Goal: Obtain resource: Obtain resource

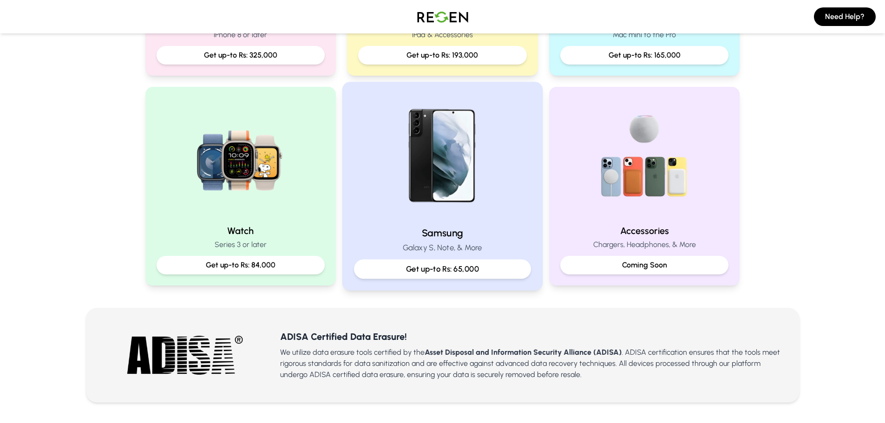
scroll to position [325, 0]
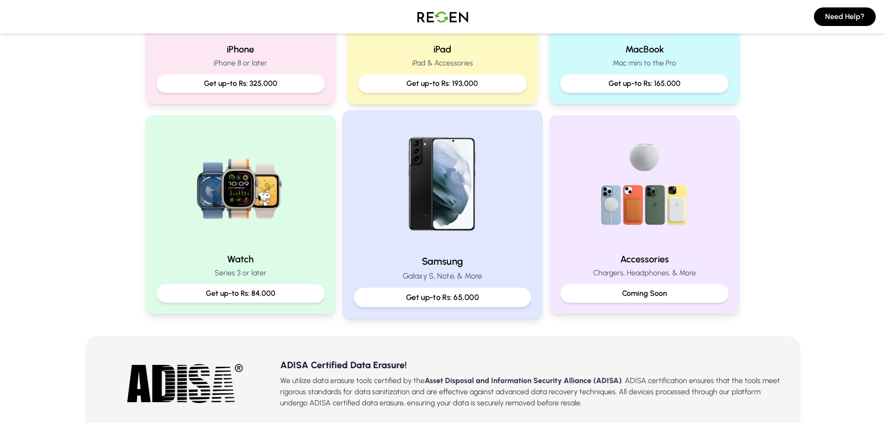
click at [440, 219] on img at bounding box center [442, 184] width 125 height 125
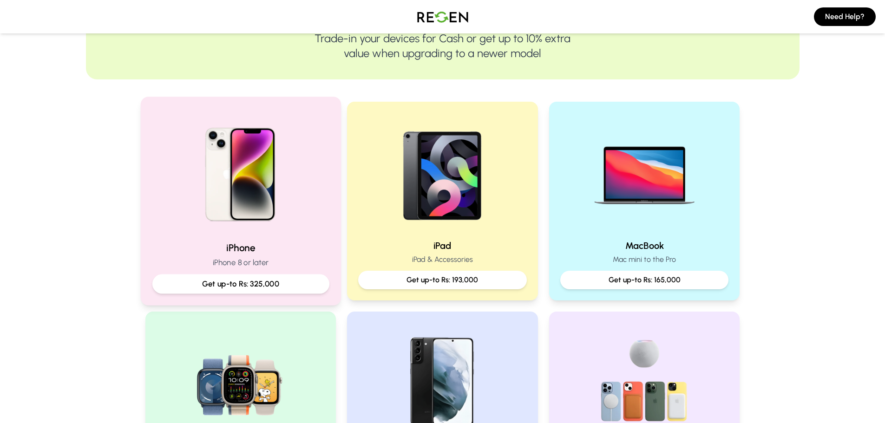
scroll to position [139, 0]
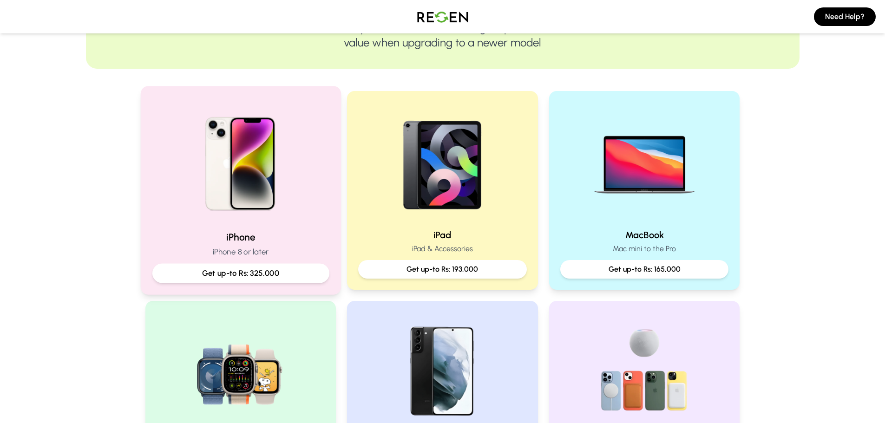
click at [207, 222] on img at bounding box center [240, 160] width 125 height 125
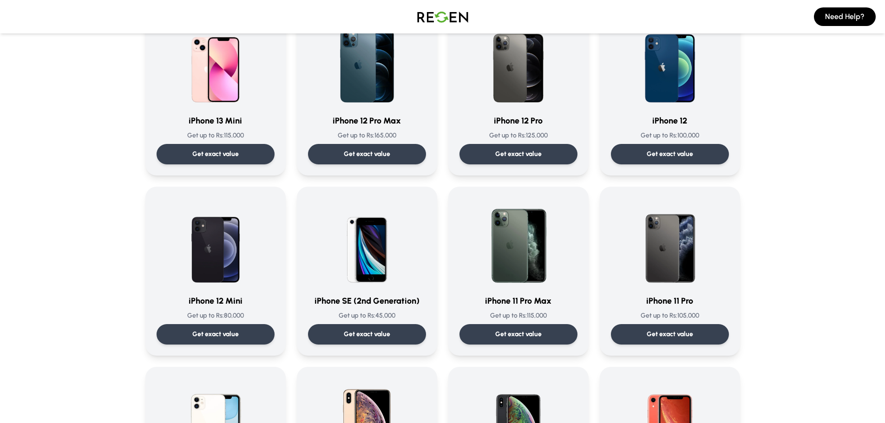
scroll to position [650, 0]
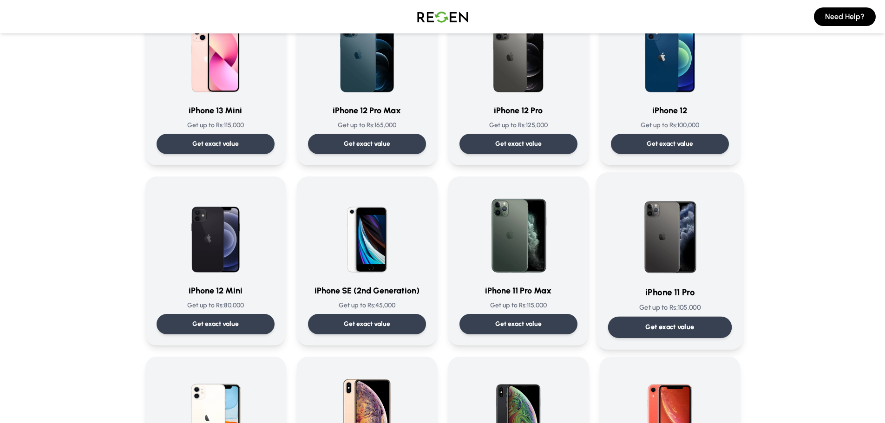
click at [628, 241] on img at bounding box center [670, 231] width 94 height 94
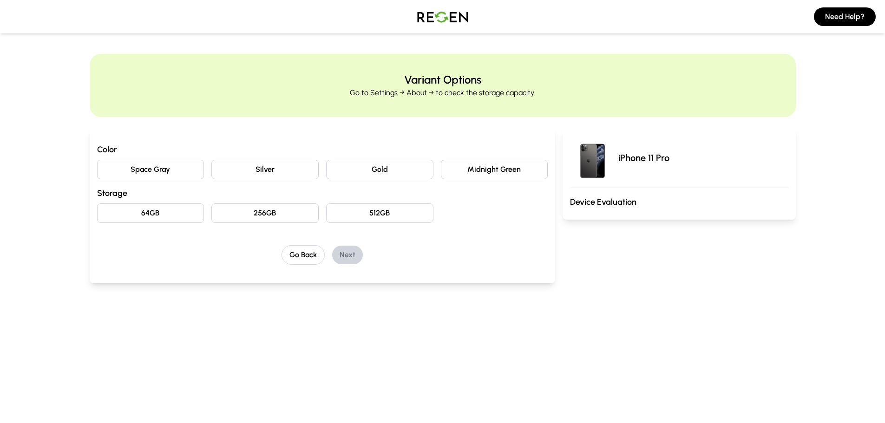
click at [249, 170] on button "Silver" at bounding box center [264, 170] width 107 height 20
click at [470, 170] on button "Midnight Green" at bounding box center [494, 170] width 107 height 20
click at [279, 217] on button "256GB" at bounding box center [264, 213] width 107 height 20
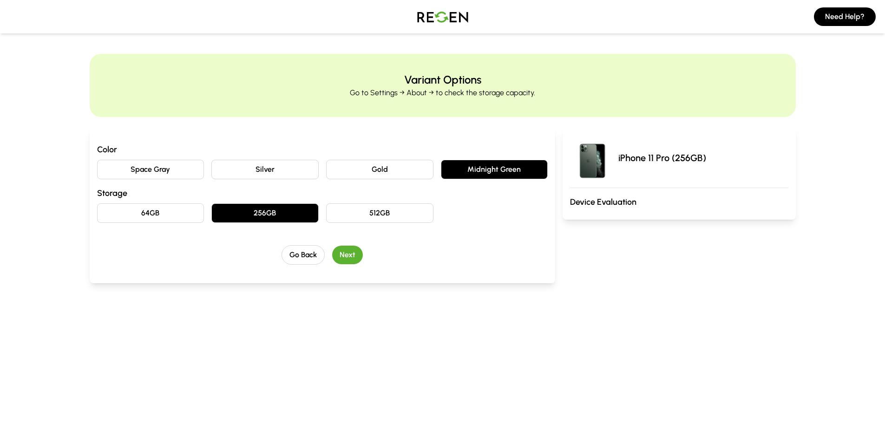
click at [351, 260] on button "Next" at bounding box center [347, 255] width 31 height 19
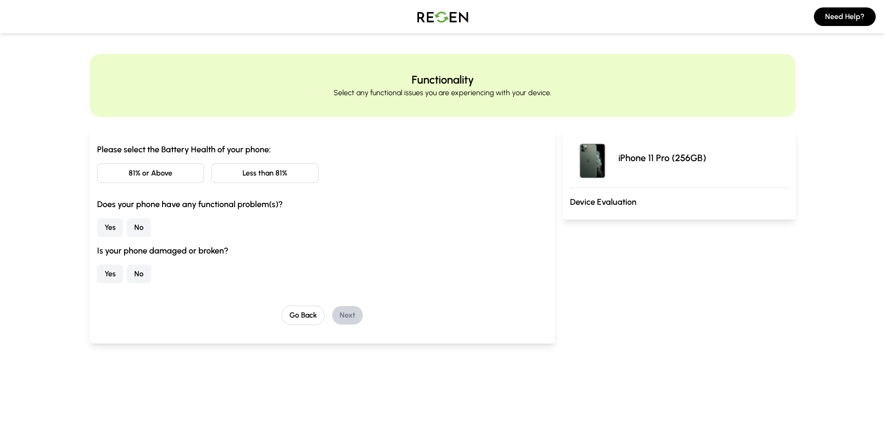
click at [189, 176] on button "81% or Above" at bounding box center [150, 173] width 107 height 20
click at [148, 231] on button "No" at bounding box center [139, 227] width 24 height 19
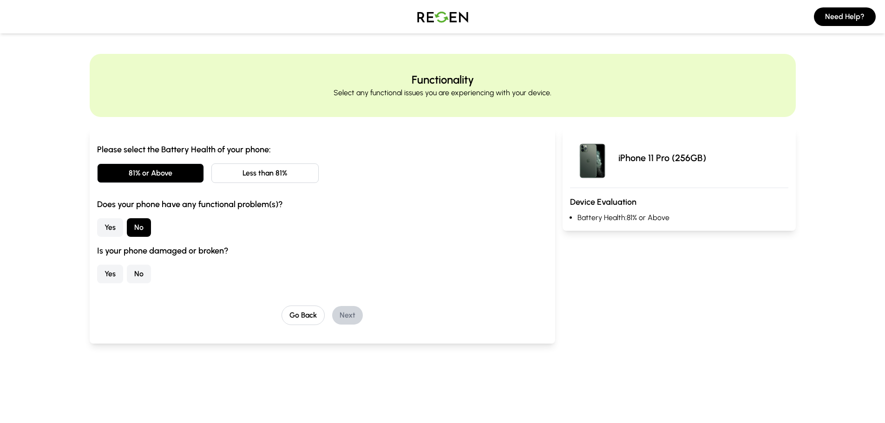
click at [143, 277] on button "No" at bounding box center [139, 274] width 24 height 19
click at [357, 312] on button "Next" at bounding box center [347, 315] width 31 height 19
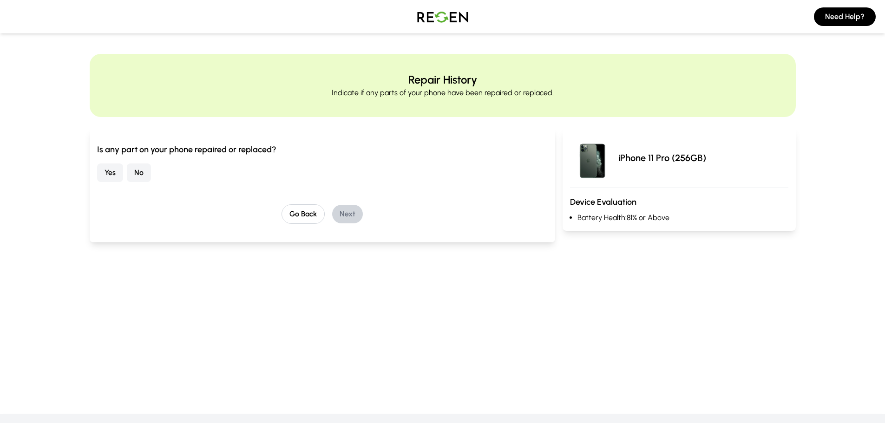
click at [147, 173] on button "No" at bounding box center [139, 172] width 24 height 19
click at [350, 216] on button "Next" at bounding box center [347, 214] width 31 height 19
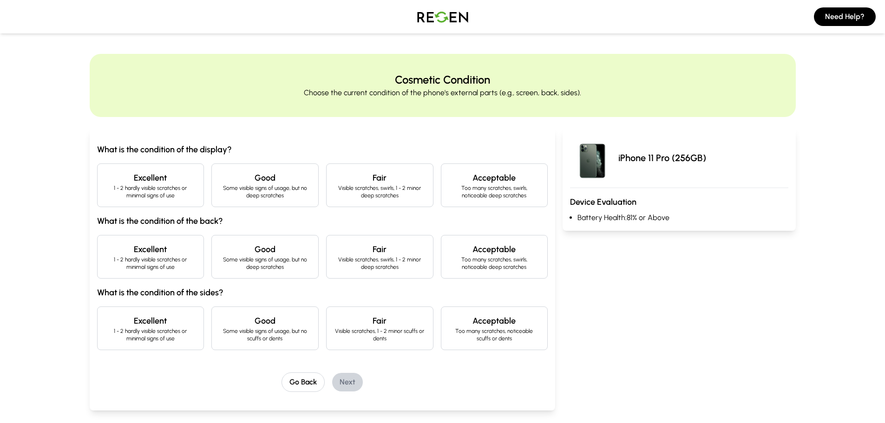
click at [142, 193] on p "1 - 2 hardly visible scratches or minimal signs of use" at bounding box center [150, 191] width 91 height 15
click at [293, 266] on p "Some visible signs of usage, but no deep scratches" at bounding box center [264, 263] width 91 height 15
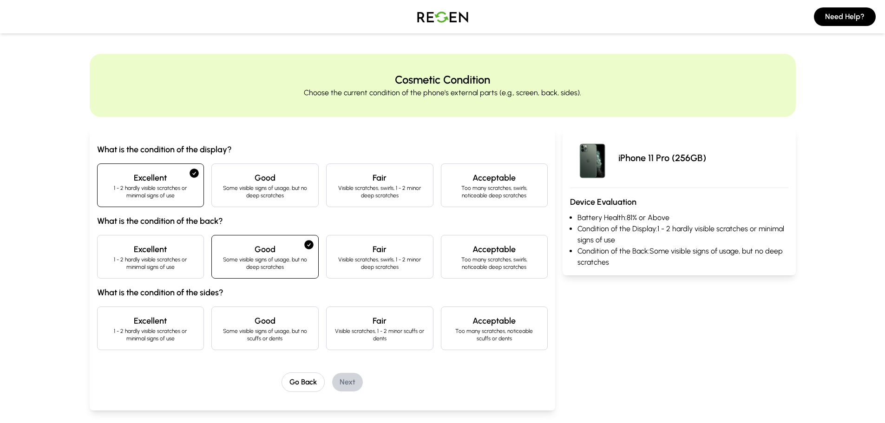
click at [142, 340] on p "1 - 2 hardly visible scratches or minimal signs of use" at bounding box center [150, 334] width 91 height 15
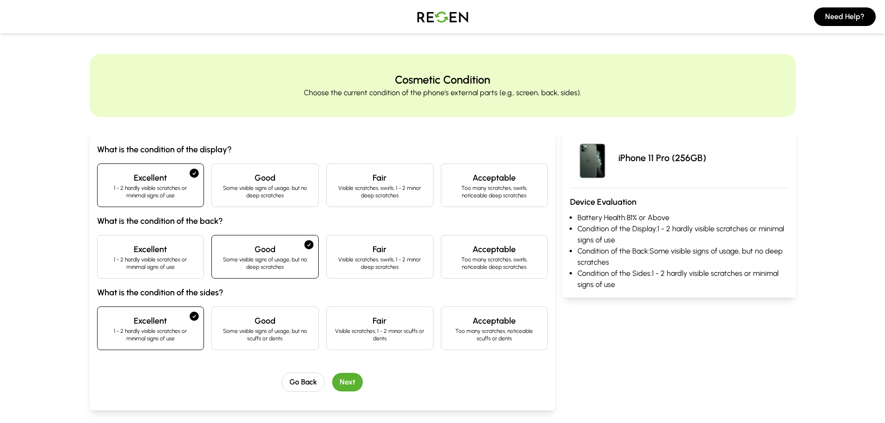
click at [339, 376] on button "Next" at bounding box center [347, 382] width 31 height 19
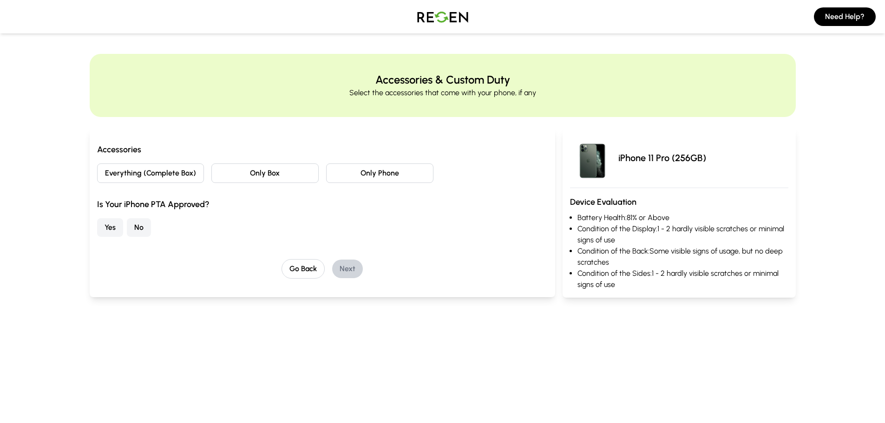
click at [354, 174] on button "Only Phone" at bounding box center [379, 173] width 107 height 20
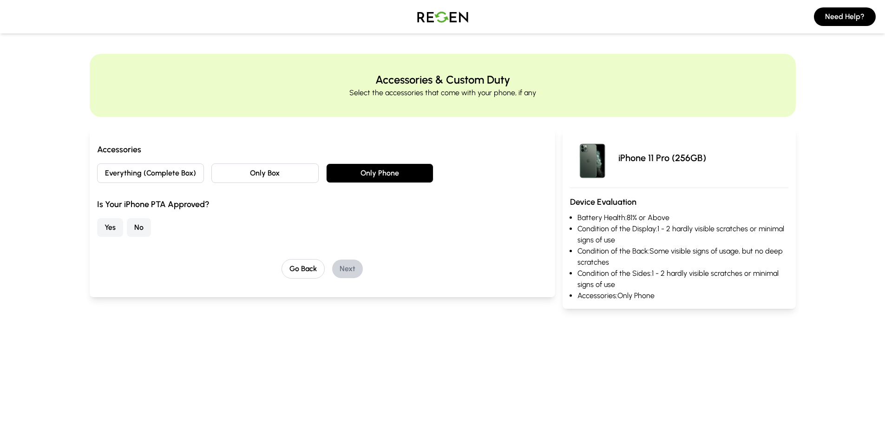
click at [105, 224] on button "Yes" at bounding box center [110, 227] width 26 height 19
click at [346, 266] on button "Next" at bounding box center [347, 269] width 31 height 19
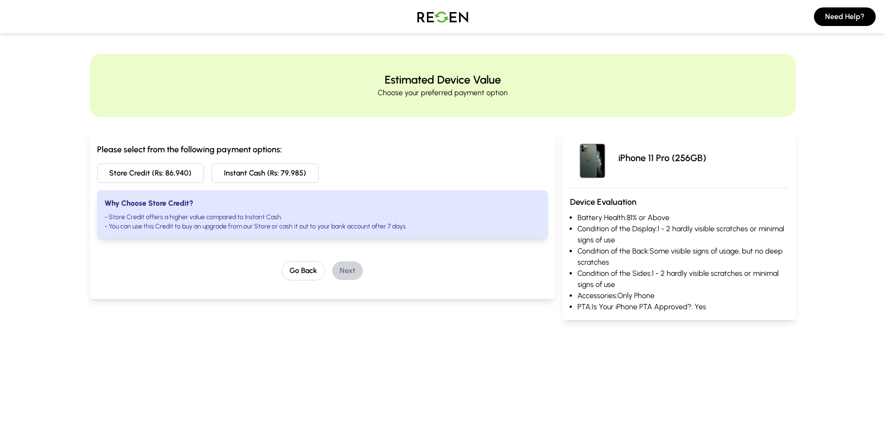
click at [150, 176] on button "Store Credit (Rs: 86,940)" at bounding box center [150, 173] width 107 height 20
click at [348, 276] on button "Next" at bounding box center [347, 270] width 31 height 19
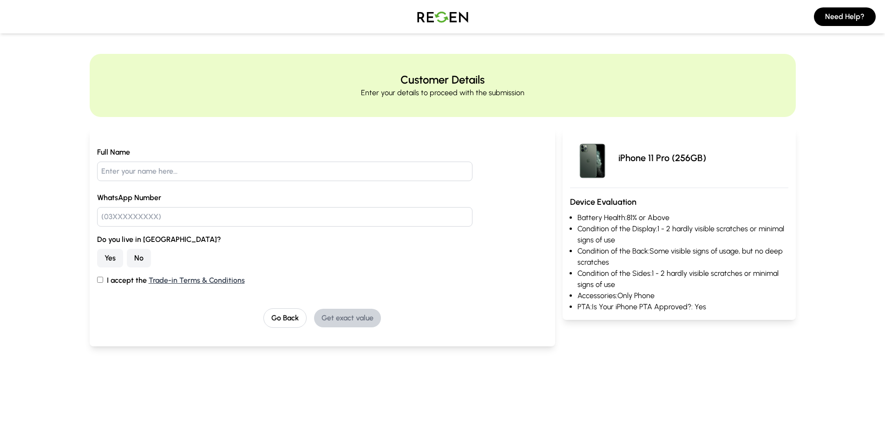
click at [146, 261] on button "No" at bounding box center [139, 258] width 24 height 19
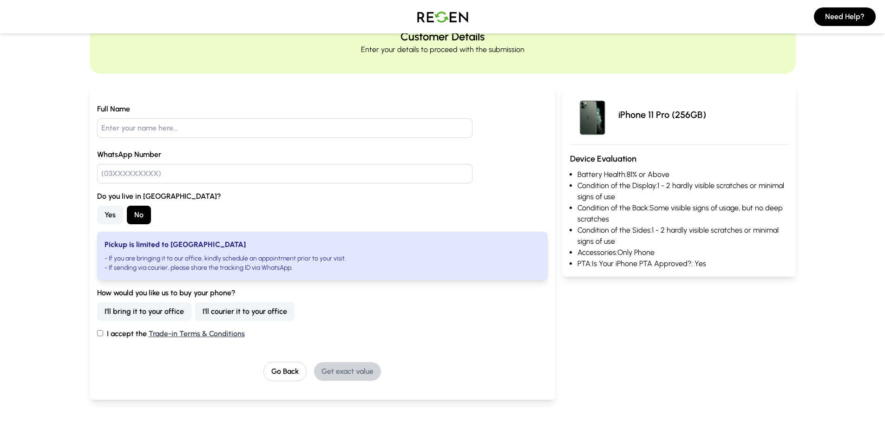
scroll to position [139, 0]
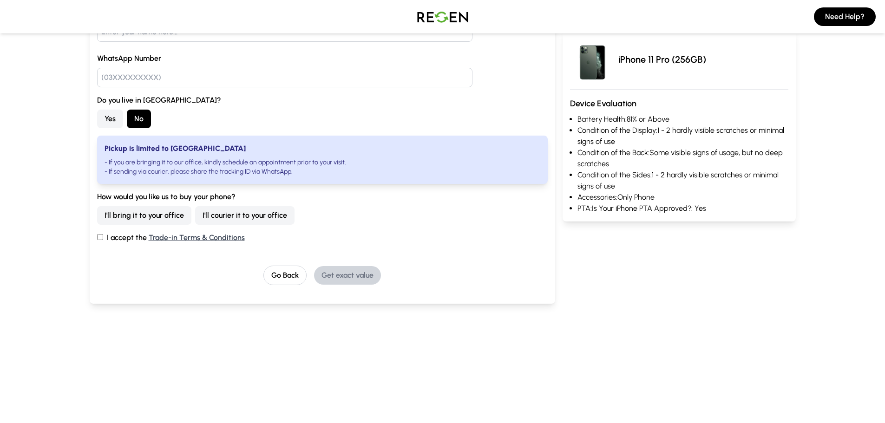
click at [211, 213] on button "I'll courier it to your office" at bounding box center [244, 215] width 99 height 19
click at [119, 239] on label "I accept the Trade-in Terms & Conditions" at bounding box center [322, 237] width 451 height 11
click at [103, 239] on input "I accept the Trade-in Terms & Conditions" at bounding box center [100, 237] width 6 height 6
checkbox input "true"
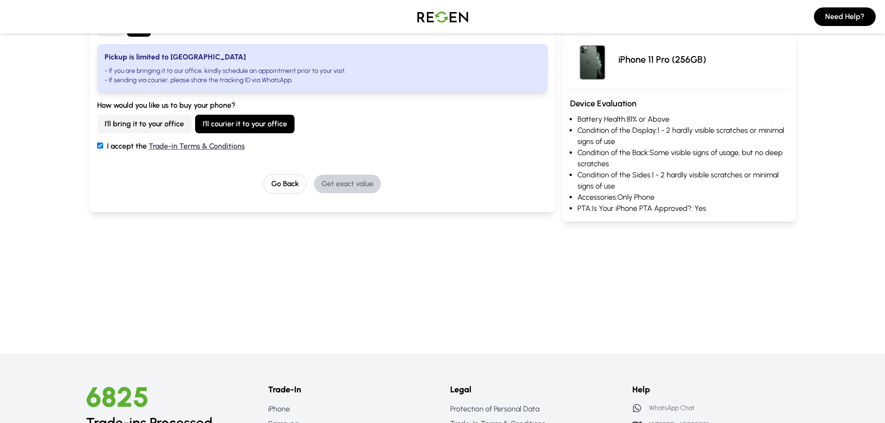
scroll to position [232, 0]
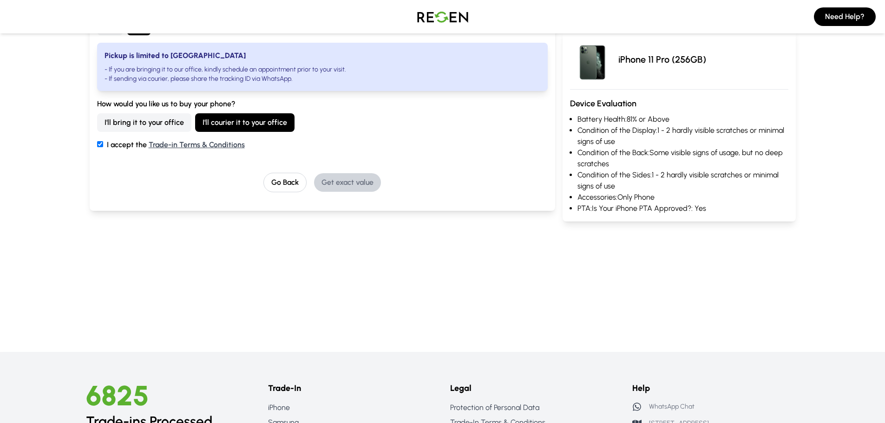
click at [283, 172] on div "Full Name WhatsApp Number Do you live in [GEOGRAPHIC_DATA]? Yes No Pickup is li…" at bounding box center [322, 54] width 451 height 278
click at [283, 178] on button "Go Back" at bounding box center [284, 183] width 43 height 20
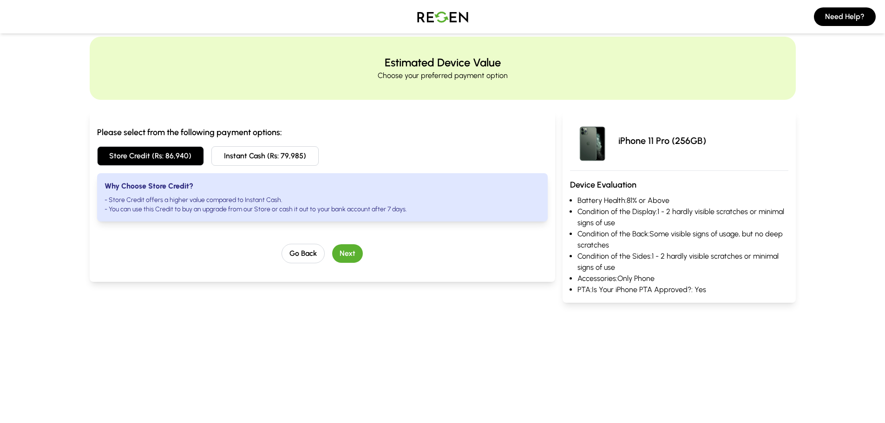
scroll to position [0, 0]
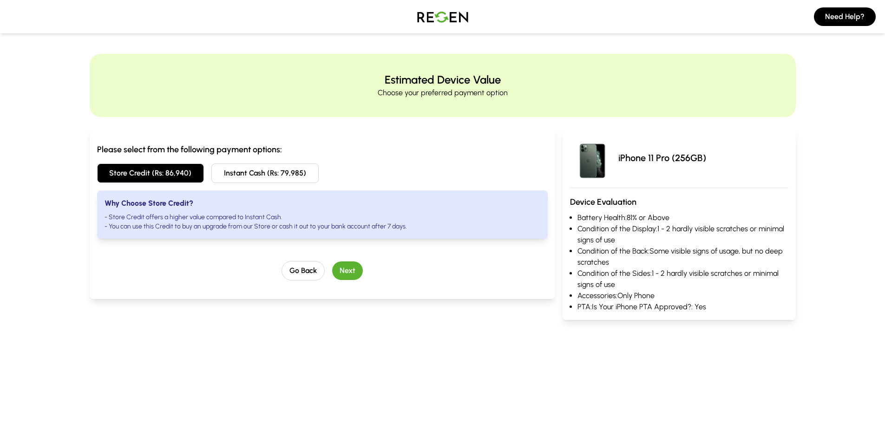
click at [451, 7] on img at bounding box center [442, 17] width 65 height 26
